Goal: Navigation & Orientation: Find specific page/section

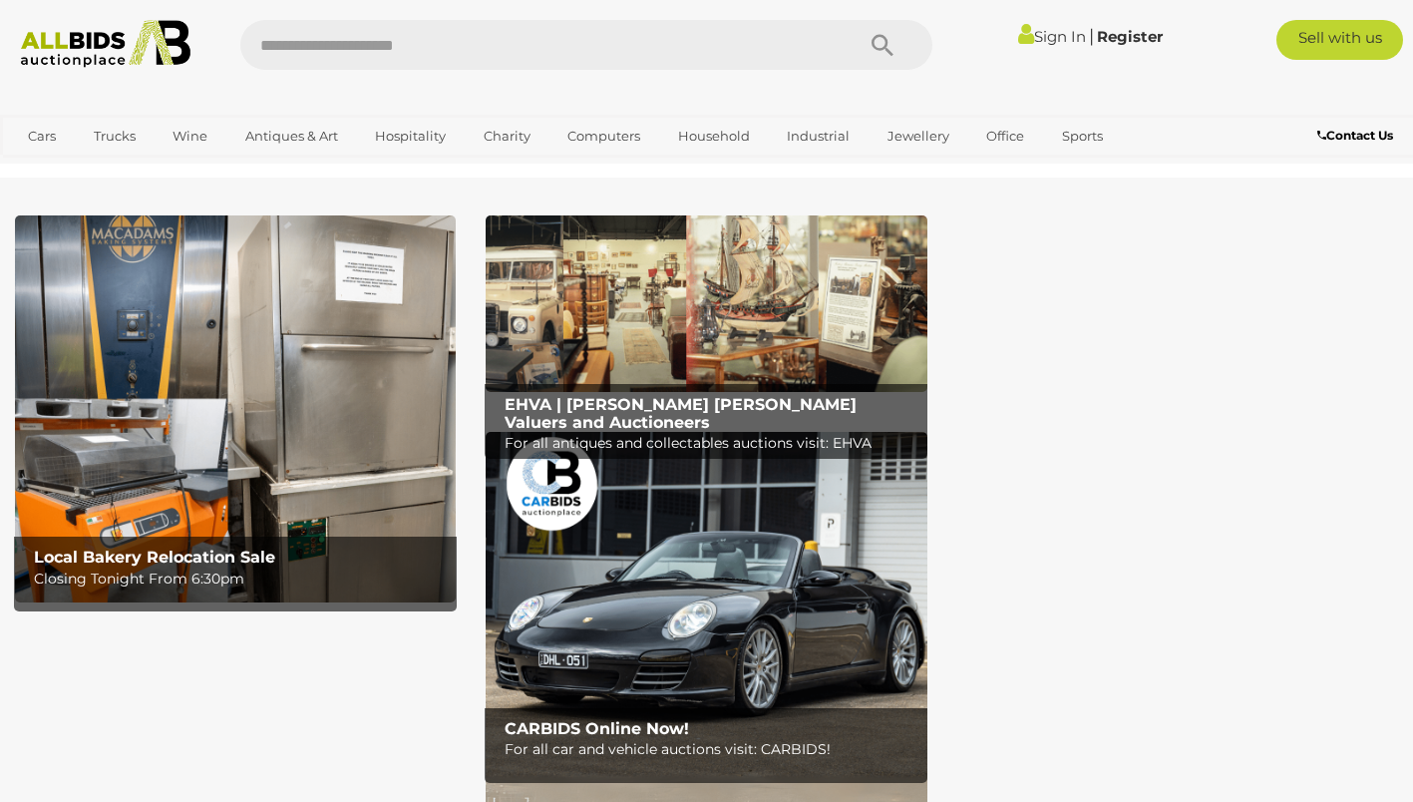
click at [0, 0] on link "Plant & Machinery" at bounding box center [0, 0] width 0 height 0
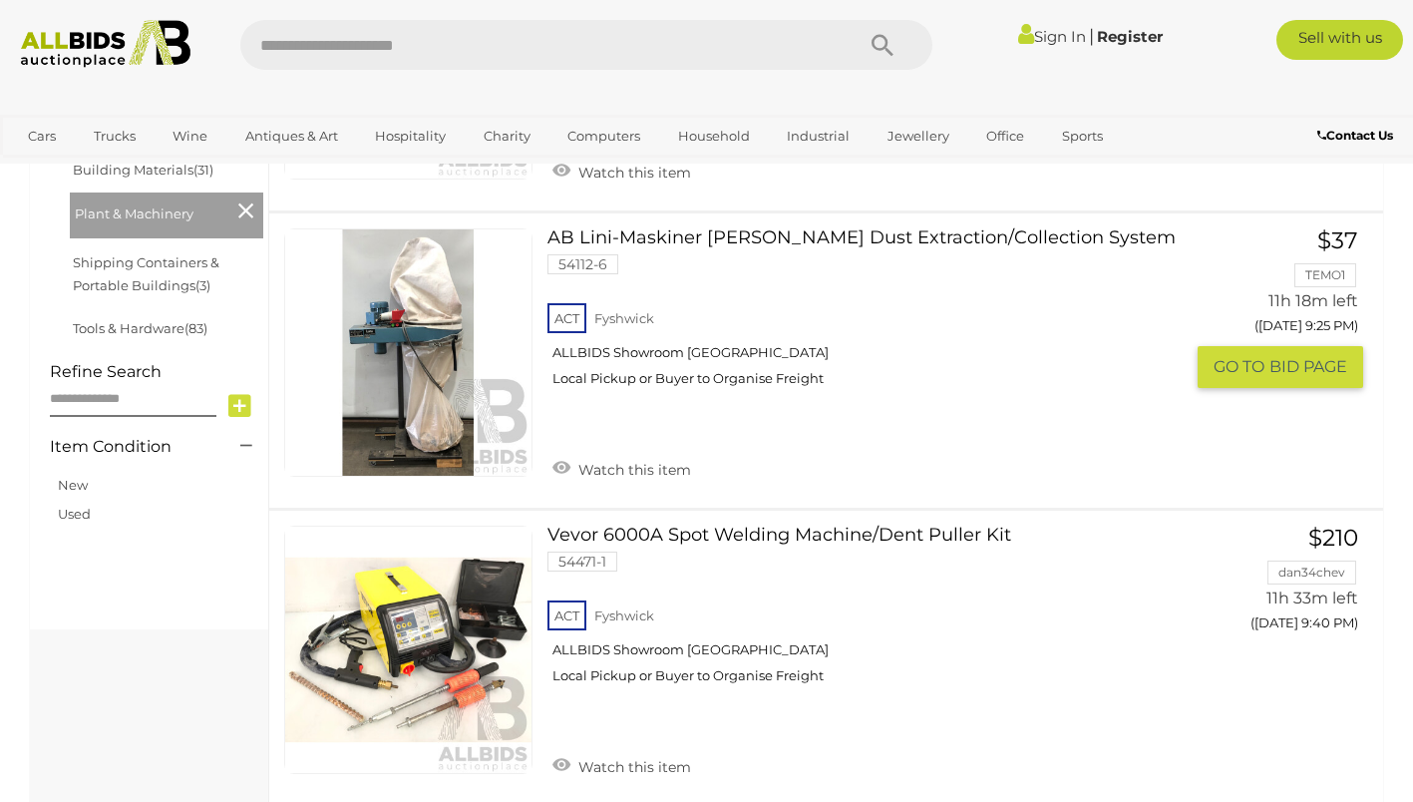
scroll to position [100, 0]
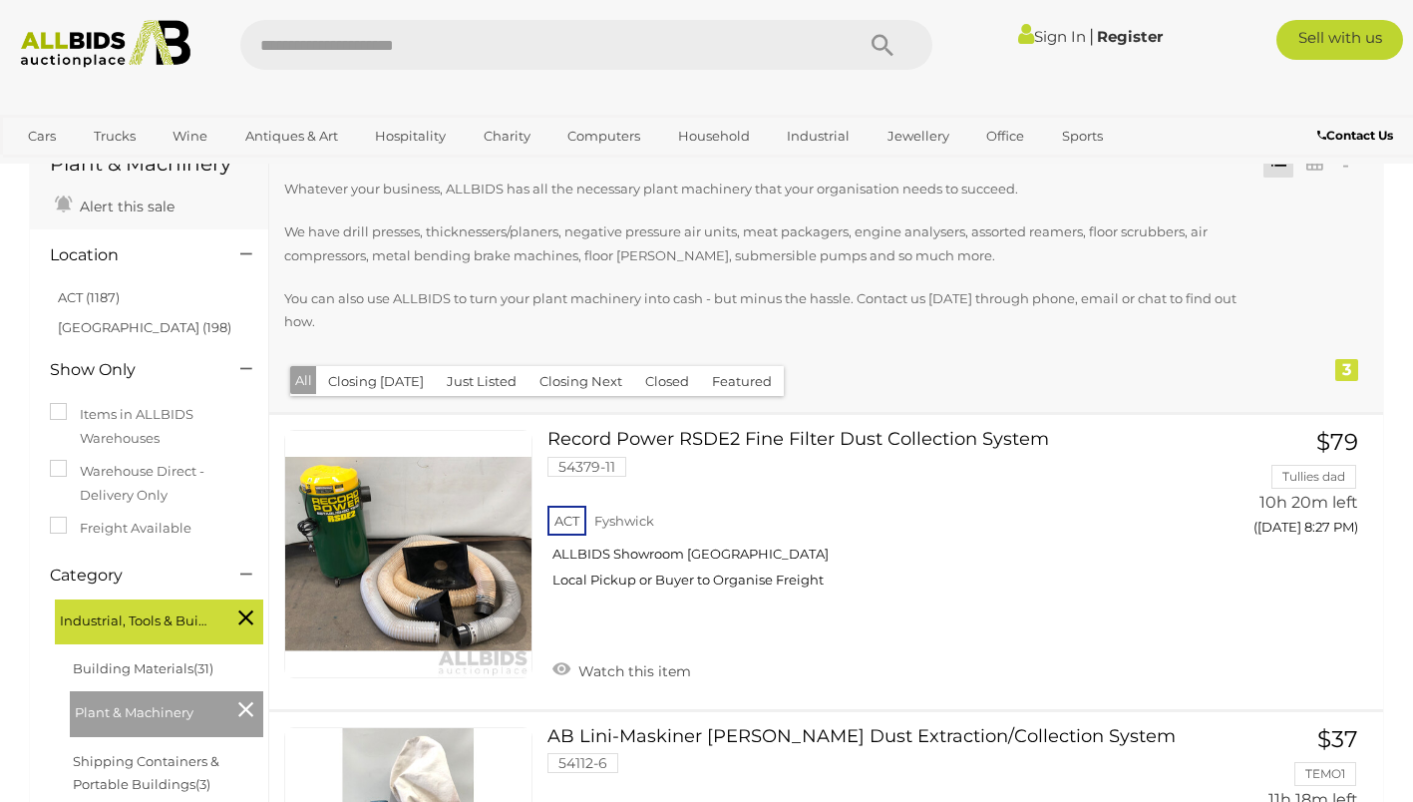
click at [0, 0] on link "Shipping Containers & Portable Buildings" at bounding box center [0, 0] width 0 height 0
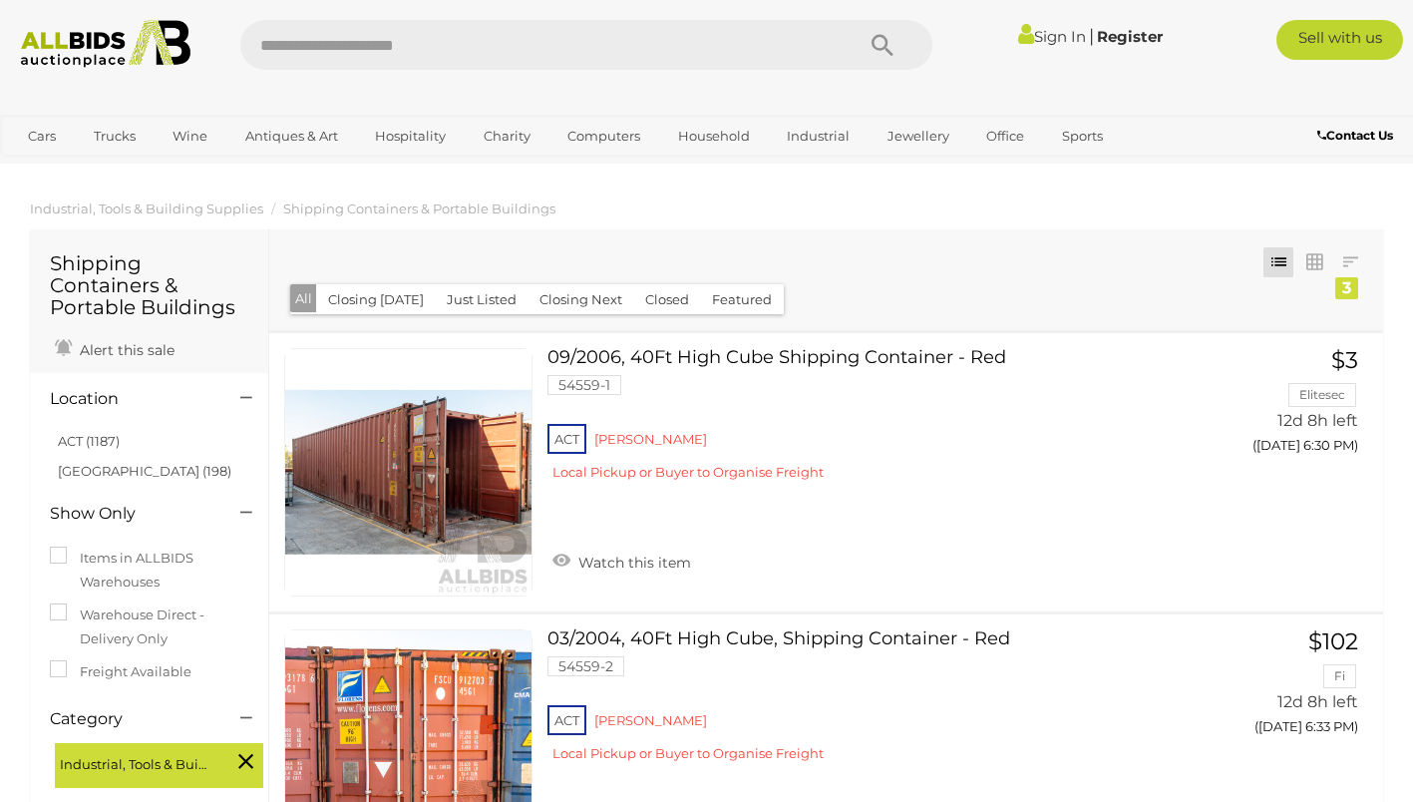
click at [0, 0] on link "Fitness & Gym Equipment" at bounding box center [0, 0] width 0 height 0
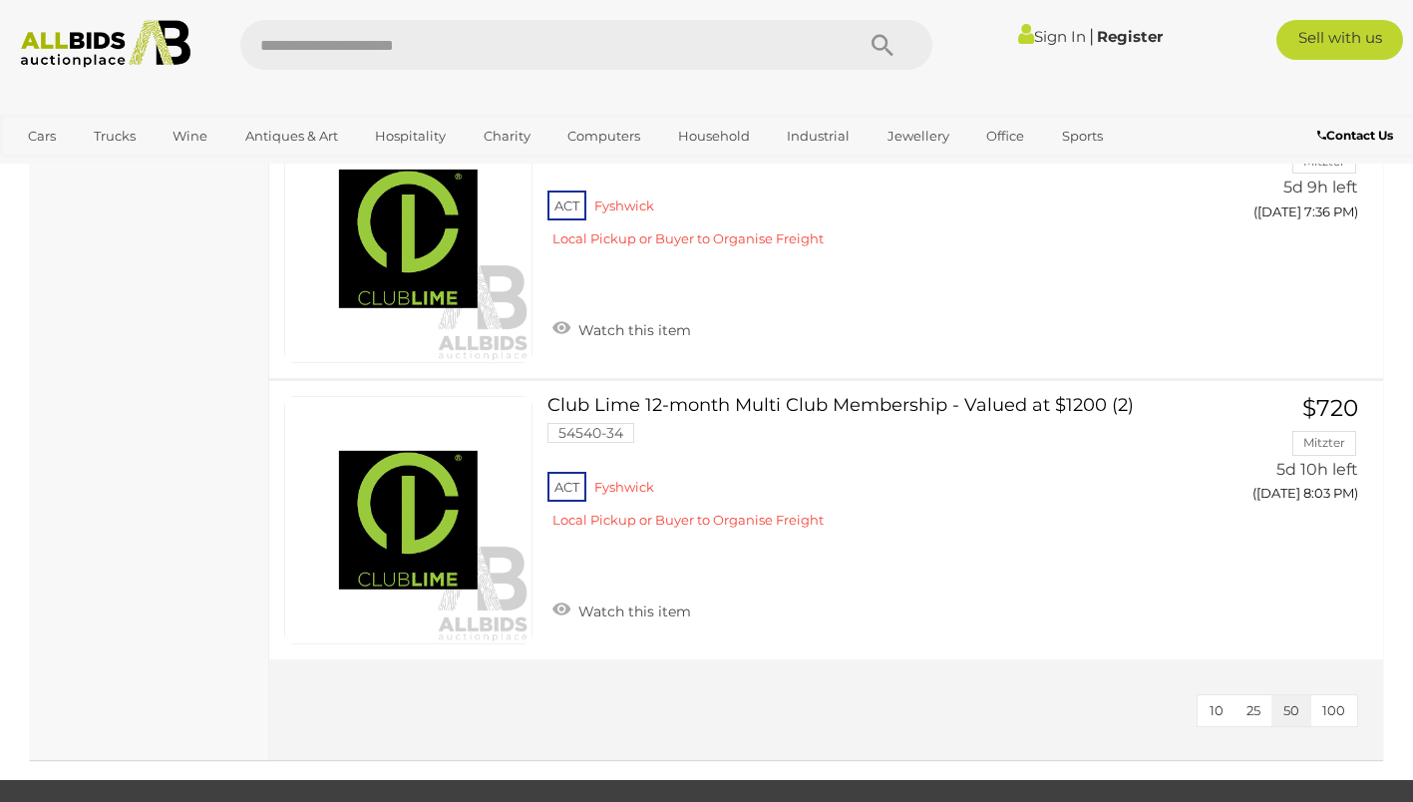
scroll to position [4088, 0]
